Goal: Information Seeking & Learning: Learn about a topic

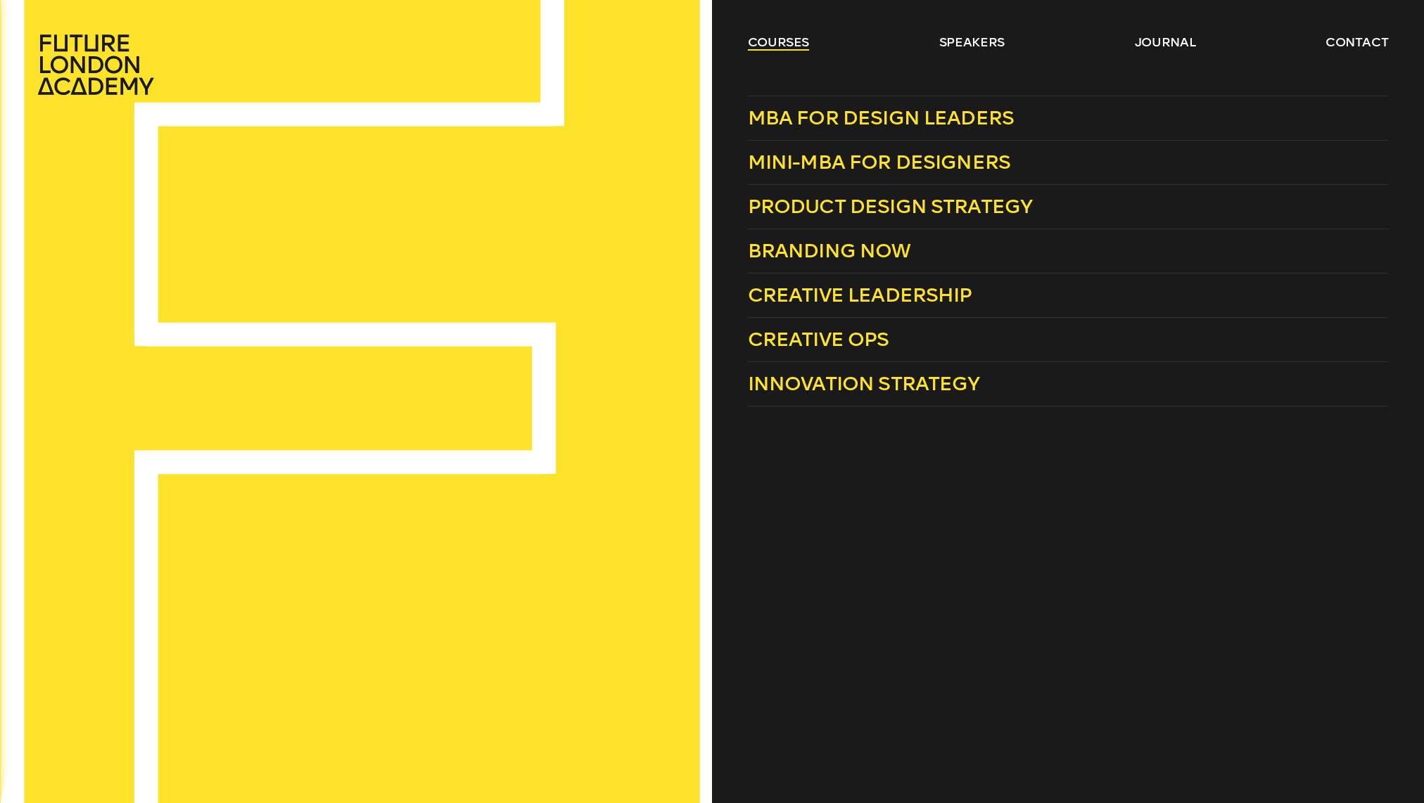
click at [779, 42] on link "courses" at bounding box center [779, 42] width 62 height 17
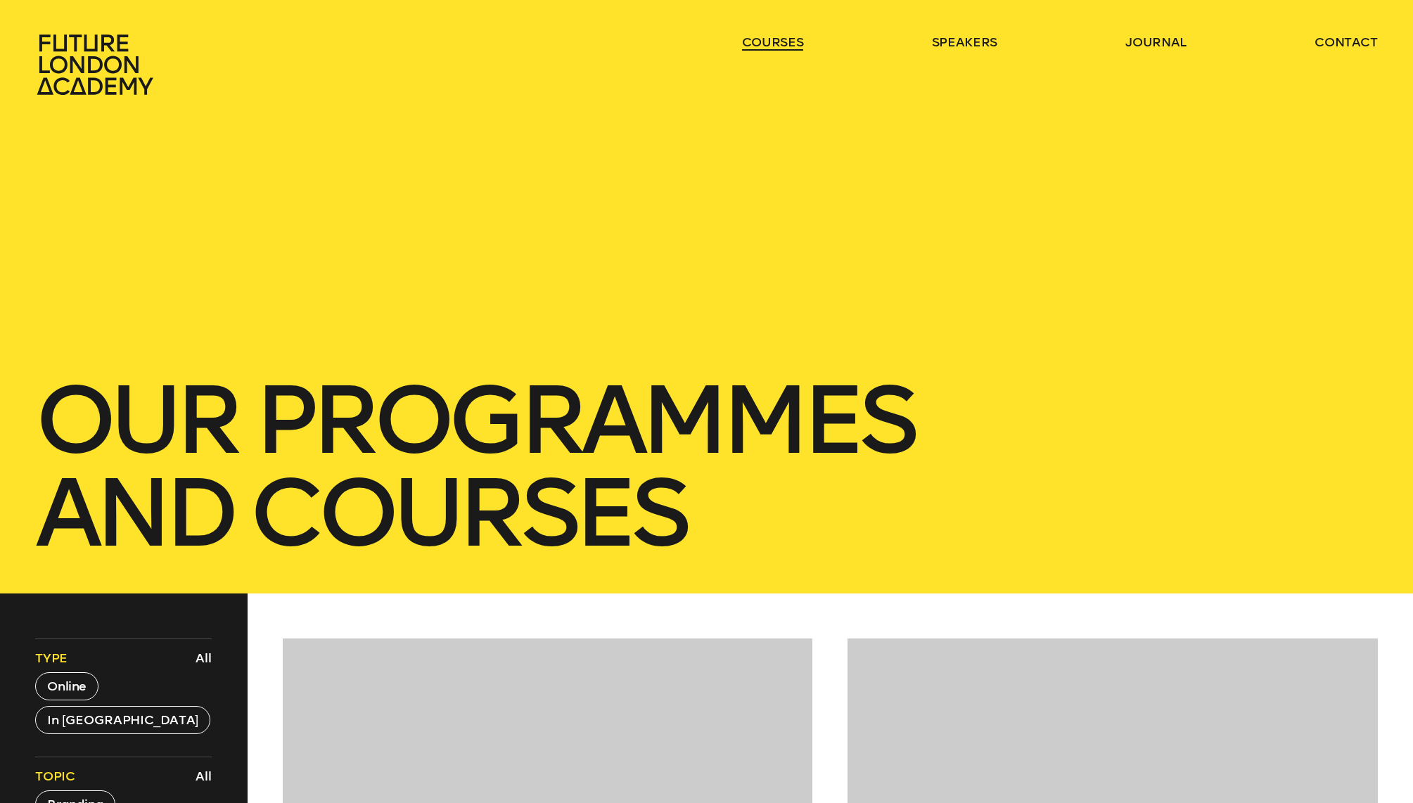
click at [779, 42] on link "courses" at bounding box center [773, 42] width 62 height 17
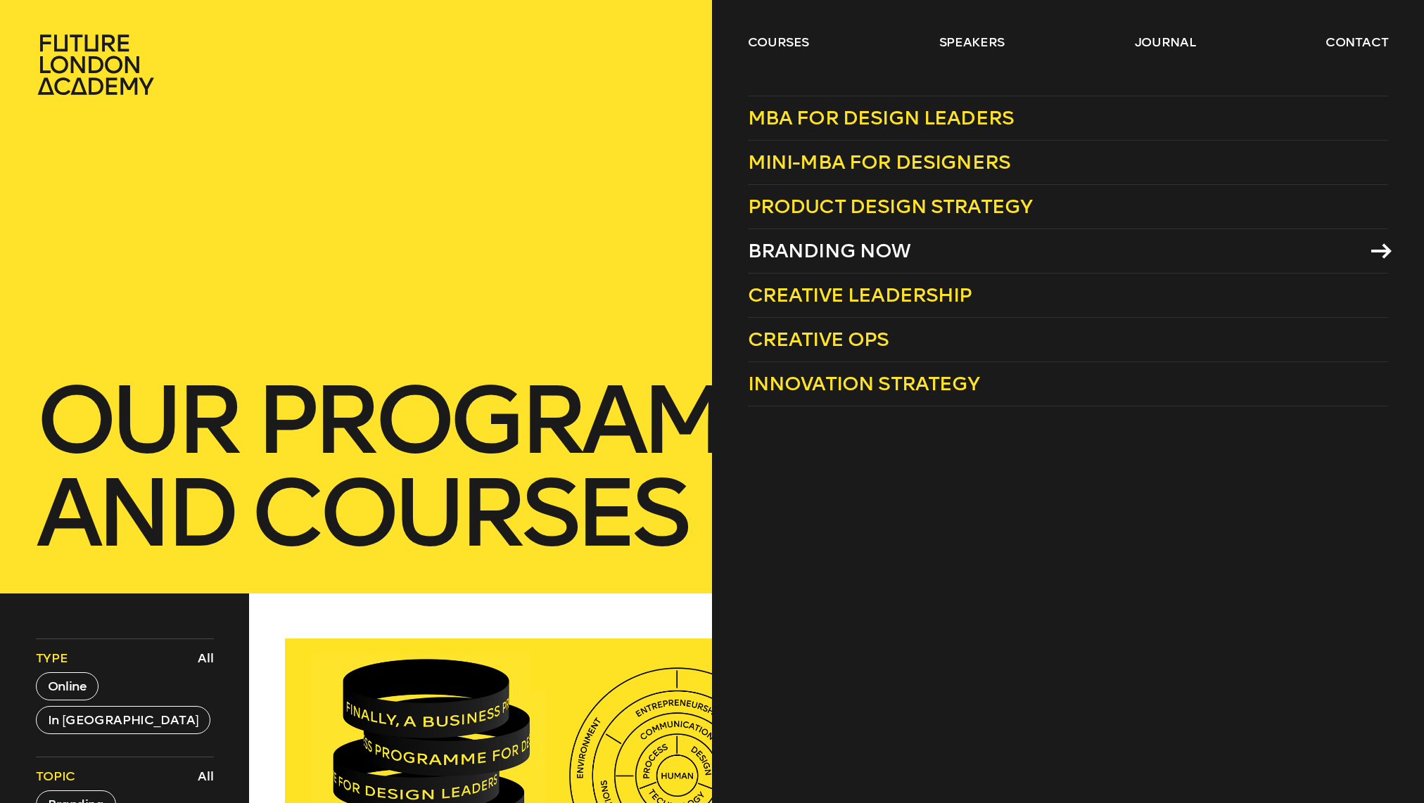
click at [890, 250] on span "Branding Now" at bounding box center [829, 250] width 163 height 23
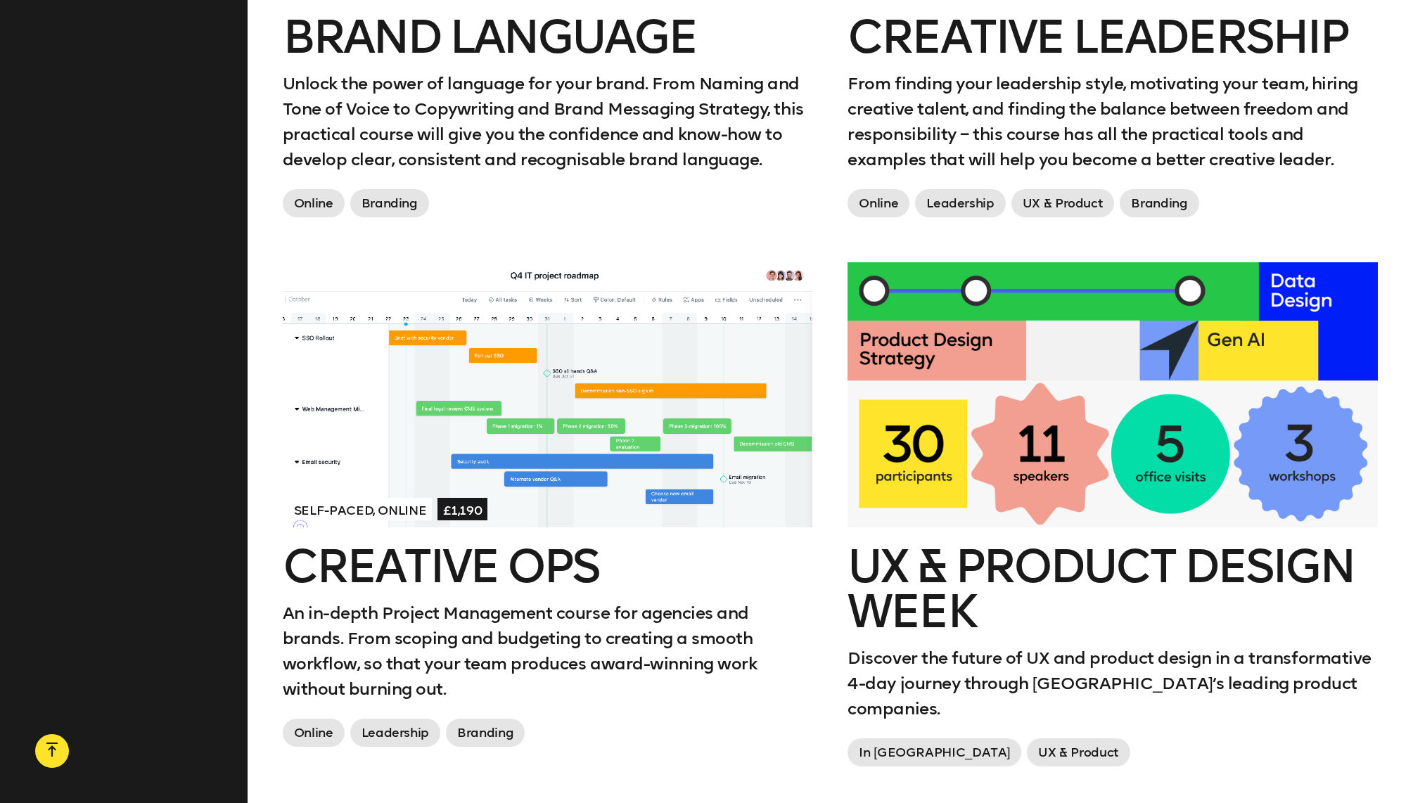
scroll to position [2127, 0]
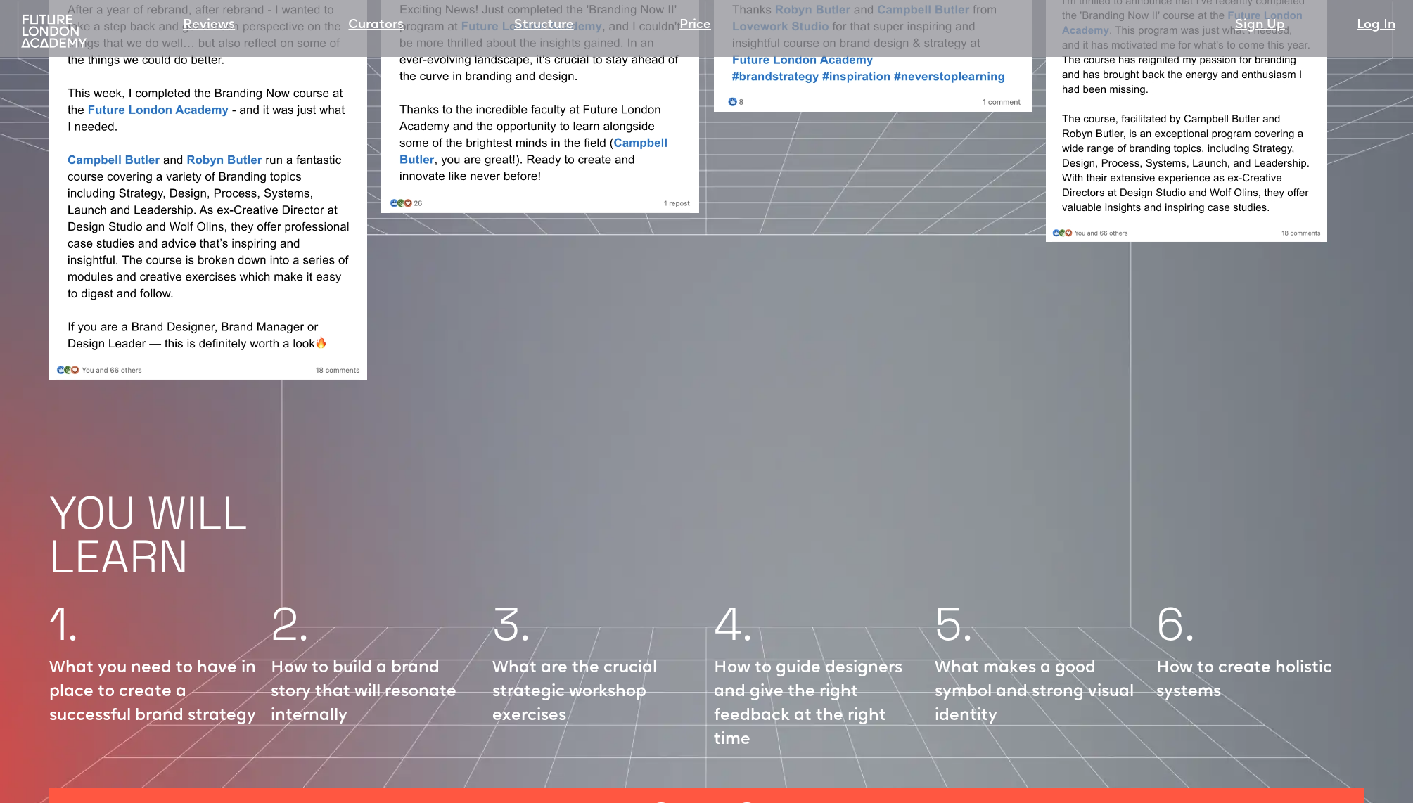
scroll to position [2021, 0]
